Goal: Answer question/provide support

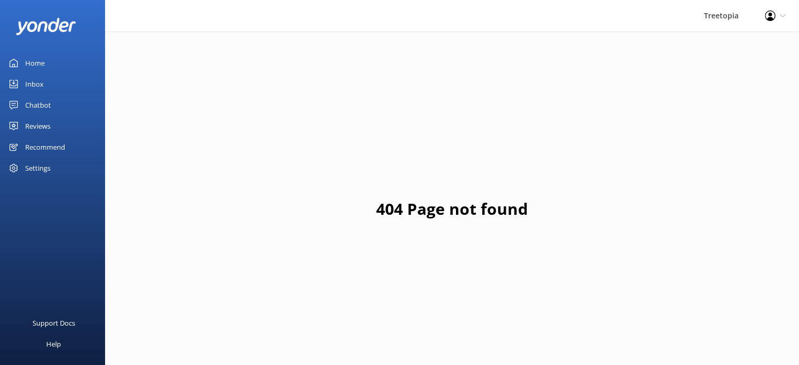
click at [40, 82] on div "Inbox" at bounding box center [34, 84] width 18 height 21
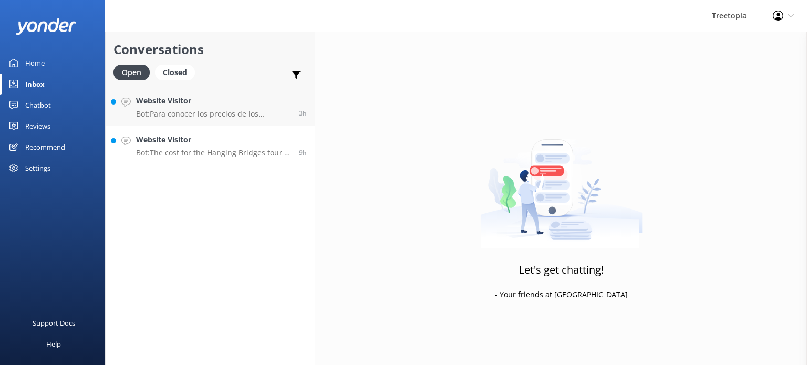
click at [210, 142] on h4 "Website Visitor" at bounding box center [213, 140] width 155 height 12
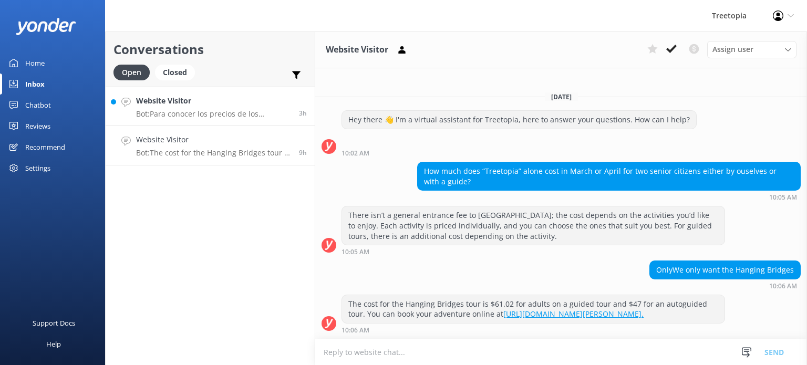
click at [185, 117] on p "Bot: Para conocer los precios de los paquetes y realizar una reserva, te recomi…" at bounding box center [213, 113] width 155 height 9
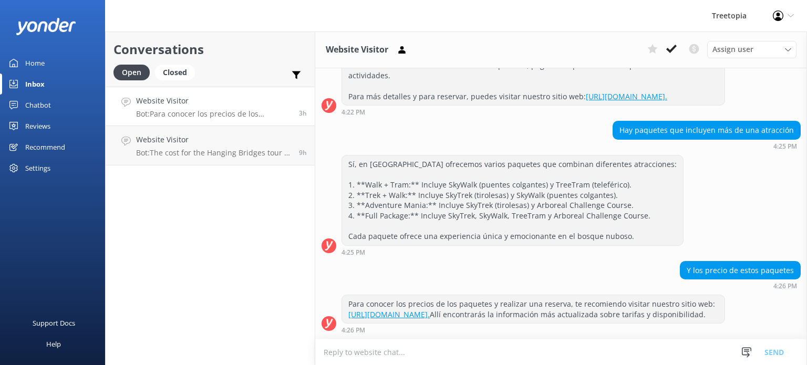
scroll to position [454, 0]
